Goal: Find contact information: Find contact information

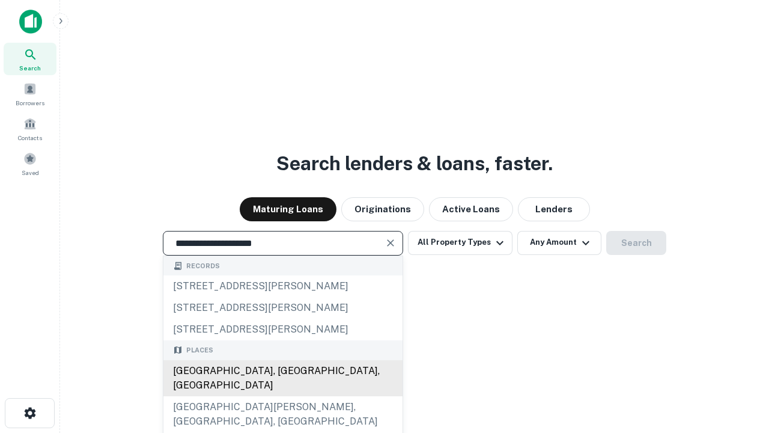
click at [283, 396] on div "[GEOGRAPHIC_DATA], [GEOGRAPHIC_DATA], [GEOGRAPHIC_DATA]" at bounding box center [282, 378] width 239 height 36
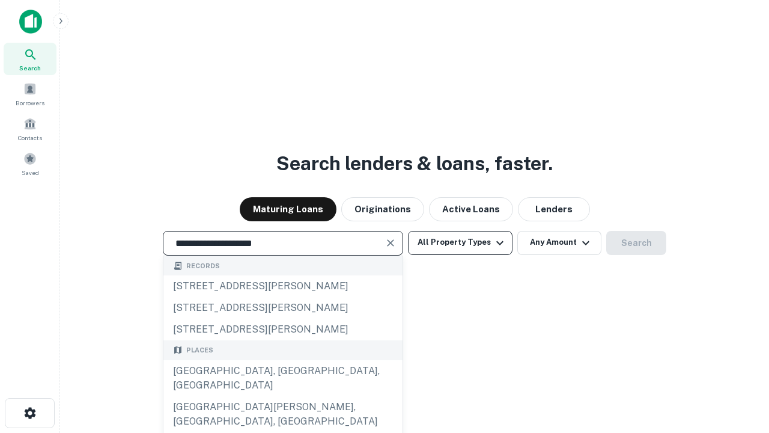
type input "**********"
click at [460, 242] on button "All Property Types" at bounding box center [460, 243] width 105 height 24
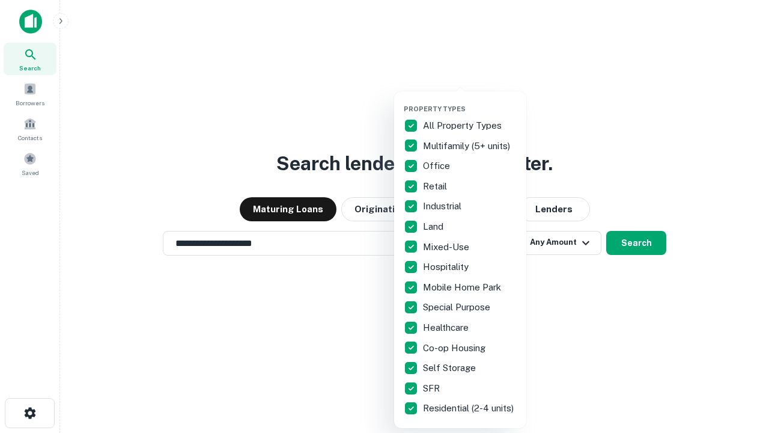
click at [470, 101] on button "button" at bounding box center [470, 101] width 132 height 1
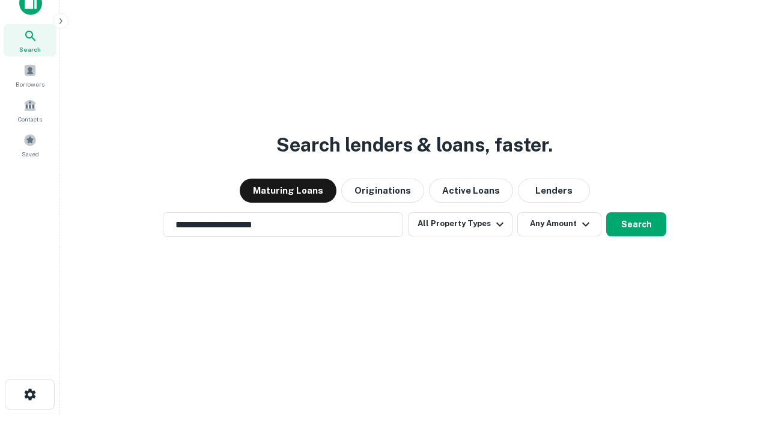
scroll to position [7, 145]
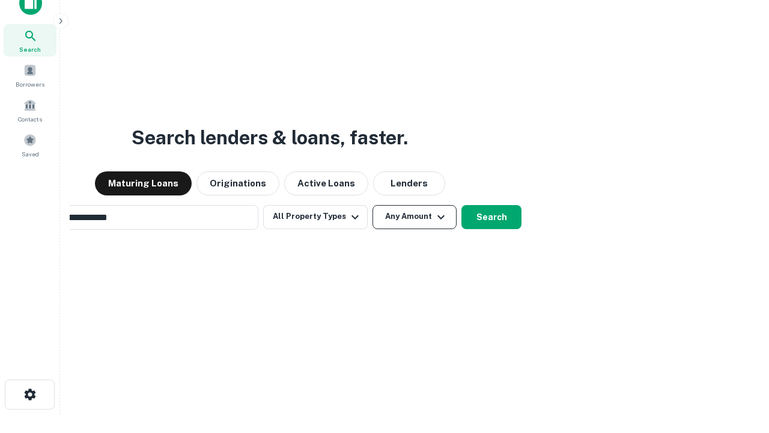
click at [373, 205] on button "Any Amount" at bounding box center [415, 217] width 84 height 24
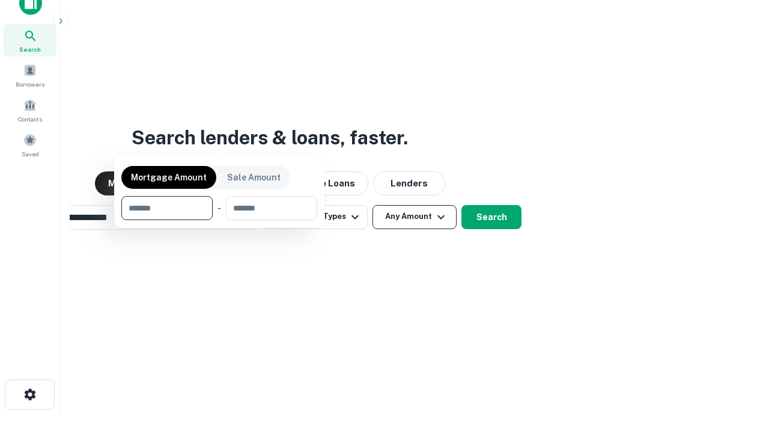
scroll to position [19, 0]
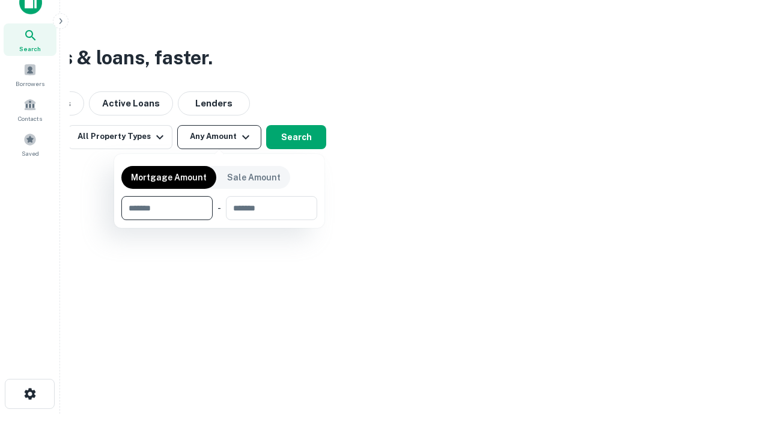
type input "*******"
click at [219, 220] on button "button" at bounding box center [219, 220] width 196 height 1
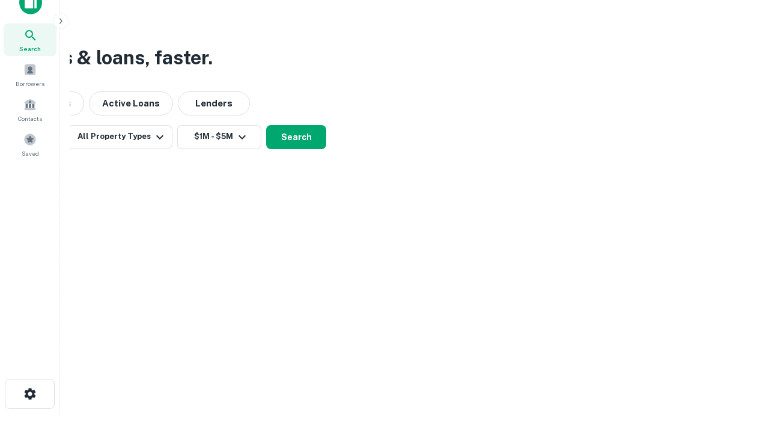
scroll to position [7, 222]
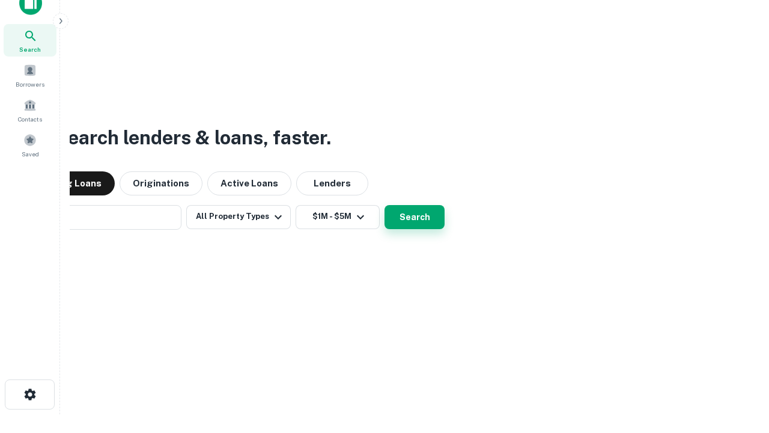
click at [385, 205] on button "Search" at bounding box center [415, 217] width 60 height 24
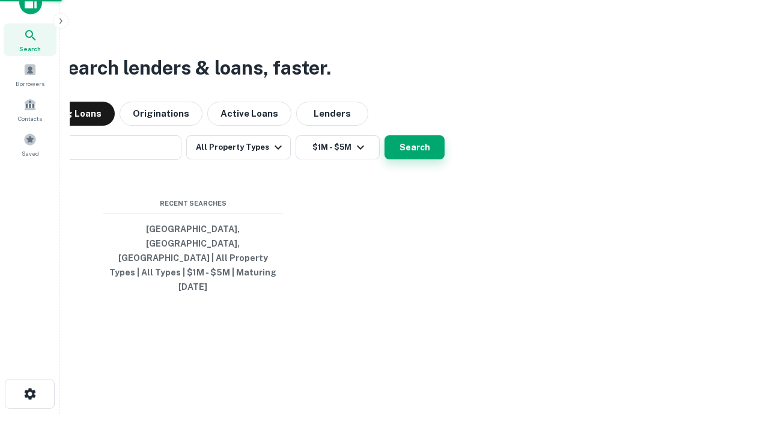
scroll to position [32, 340]
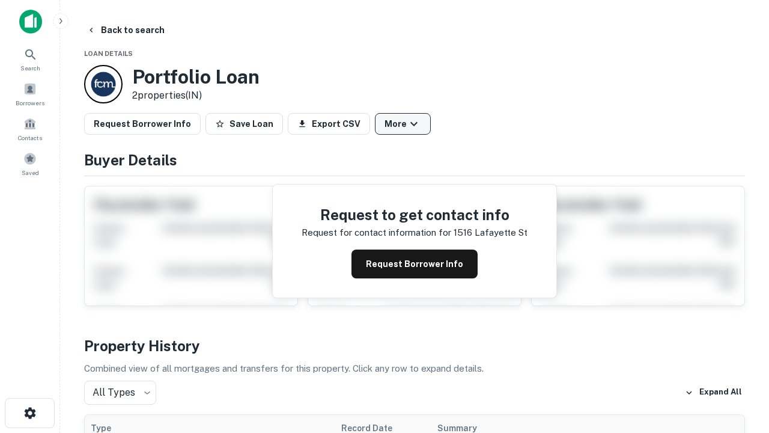
click at [403, 124] on button "More" at bounding box center [403, 124] width 56 height 22
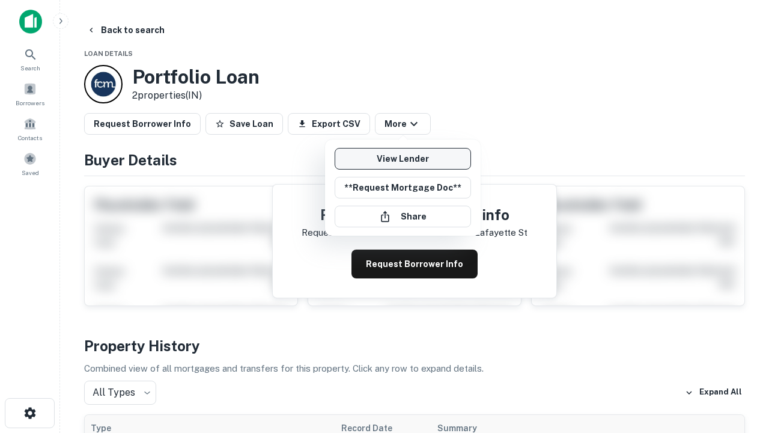
click at [403, 159] on link "View Lender" at bounding box center [403, 159] width 136 height 22
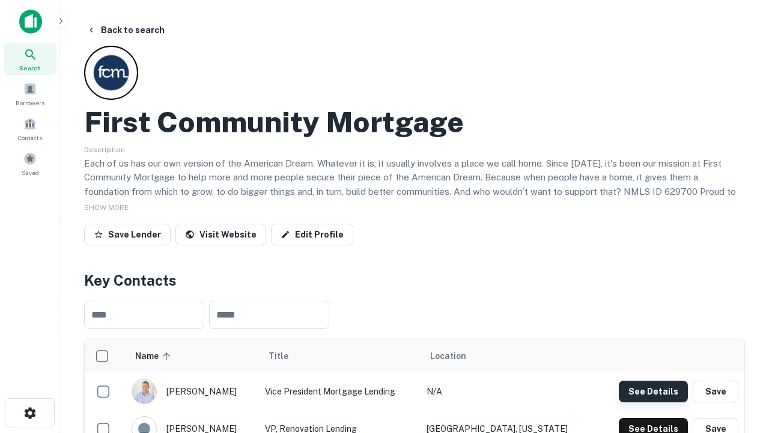
click at [653, 391] on button "See Details" at bounding box center [653, 391] width 69 height 22
click at [29, 413] on icon "button" at bounding box center [30, 413] width 14 height 14
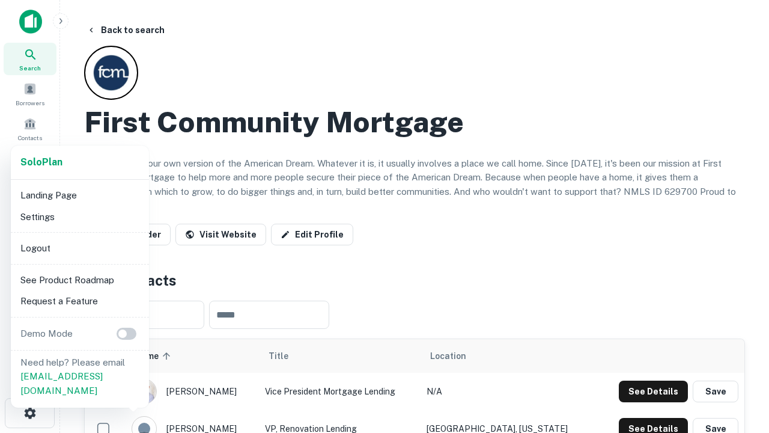
click at [79, 248] on li "Logout" at bounding box center [80, 248] width 129 height 22
